Goal: Task Accomplishment & Management: Use online tool/utility

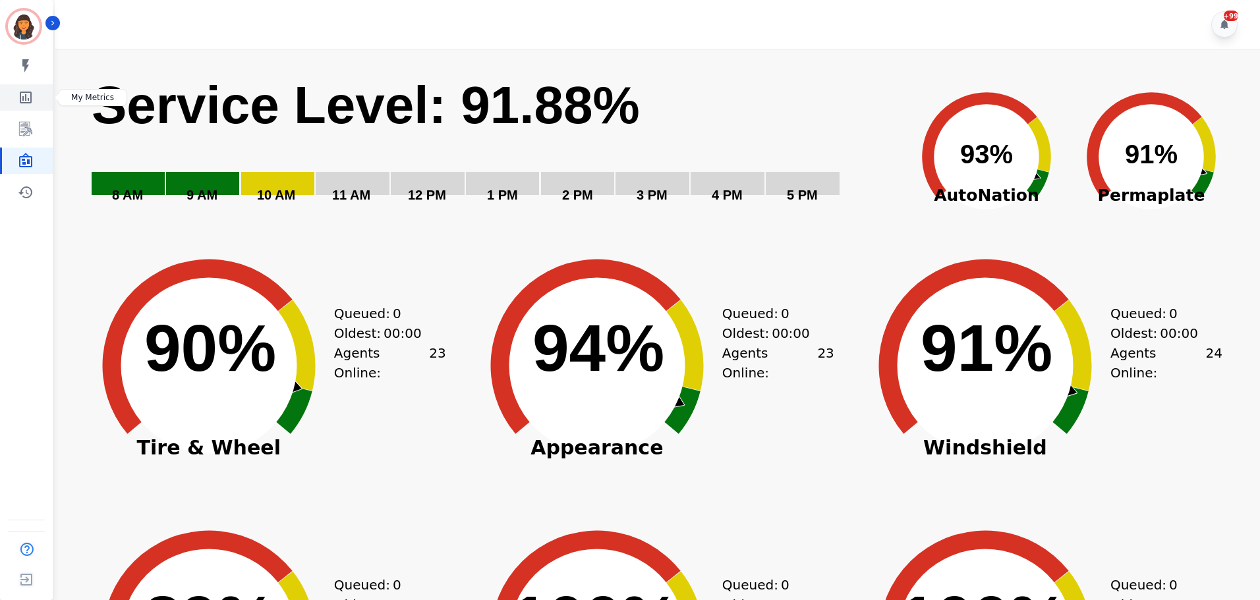
click at [30, 99] on icon "Sidebar" at bounding box center [26, 98] width 12 height 12
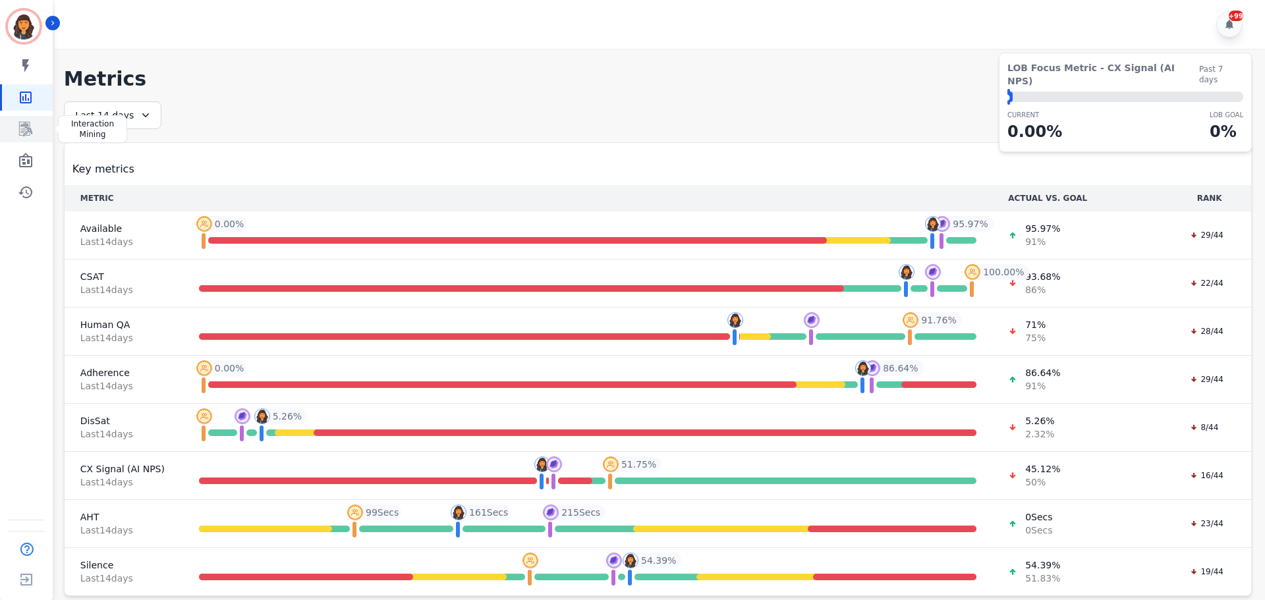
click at [32, 129] on icon "Sidebar" at bounding box center [26, 129] width 16 height 16
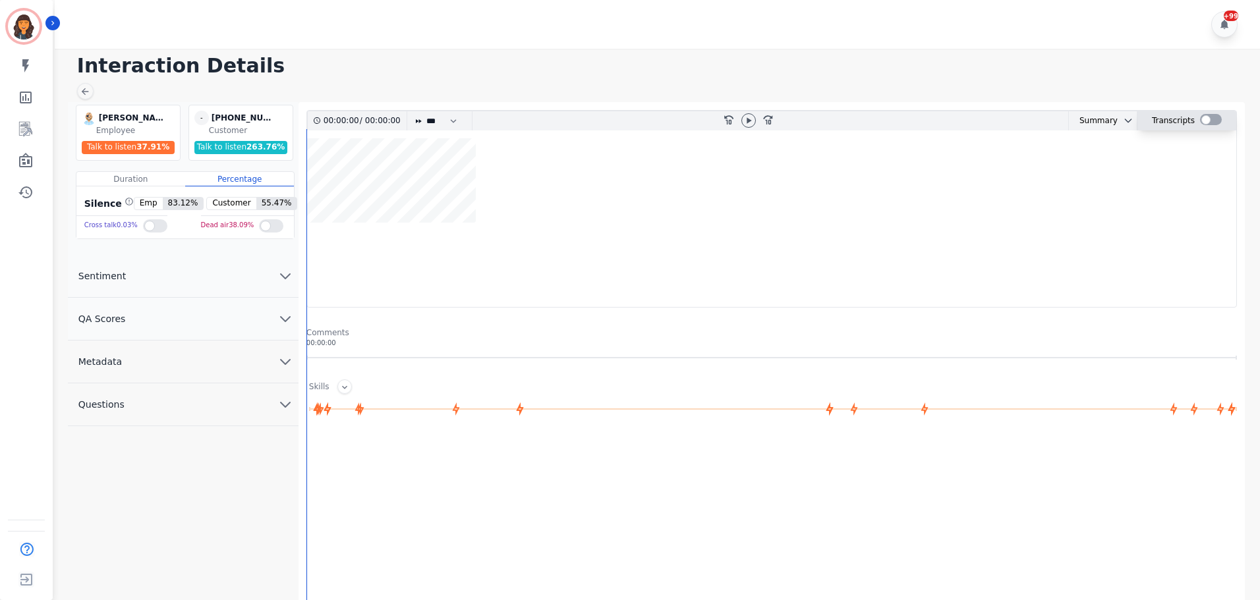
click at [1213, 122] on div at bounding box center [1211, 119] width 22 height 11
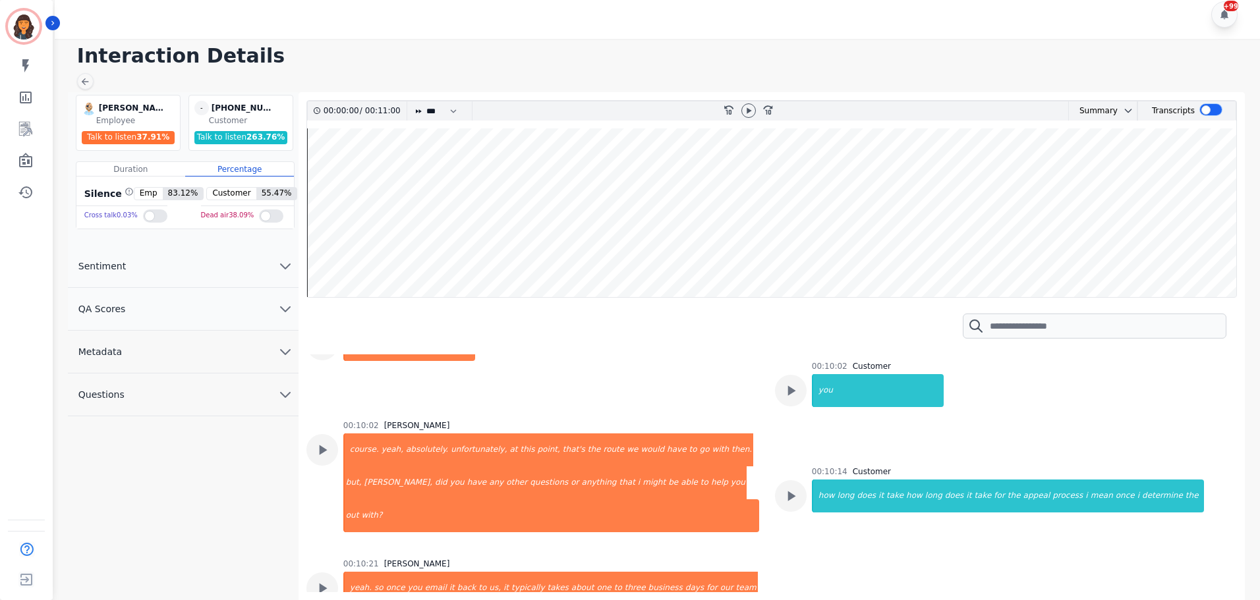
scroll to position [4617, 0]
